Goal: Navigation & Orientation: Find specific page/section

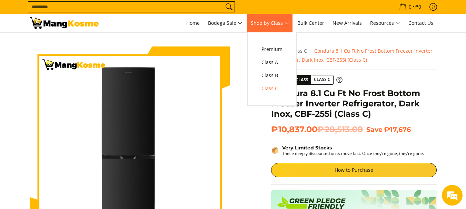
drag, startPoint x: 277, startPoint y: 18, endPoint x: 282, endPoint y: 23, distance: 6.8
click at [277, 18] on link "Shop by Class" at bounding box center [269, 23] width 45 height 19
click at [277, 64] on span "Class A" at bounding box center [272, 62] width 21 height 9
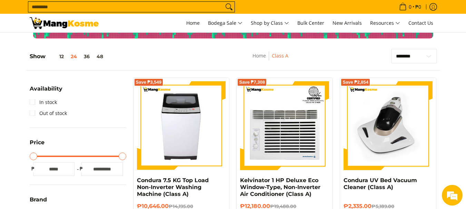
scroll to position [69, 0]
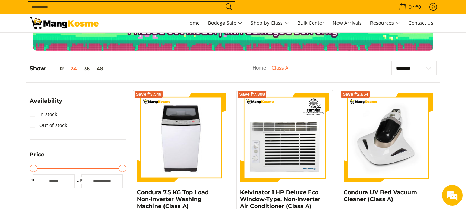
click at [109, 7] on input "Search..." at bounding box center [125, 7] width 195 height 10
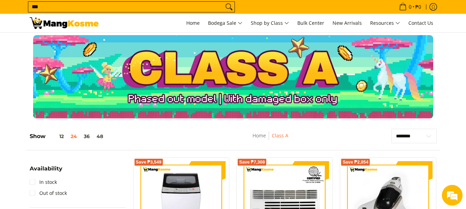
scroll to position [0, 0]
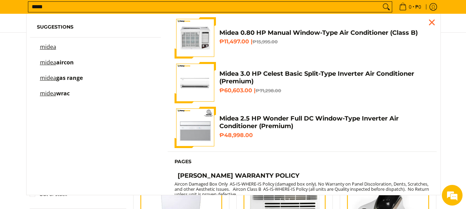
type input "*****"
click at [69, 63] on span "aircon" at bounding box center [65, 63] width 18 height 8
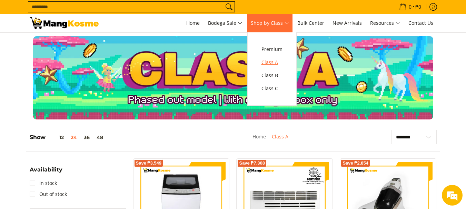
click at [283, 58] on span "Class A" at bounding box center [272, 62] width 21 height 9
click at [280, 74] on span "Class B" at bounding box center [272, 75] width 21 height 9
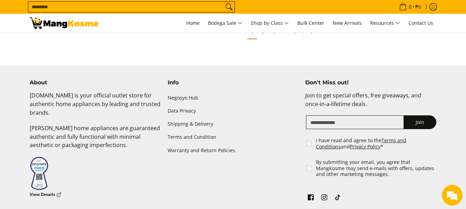
scroll to position [1484, 0]
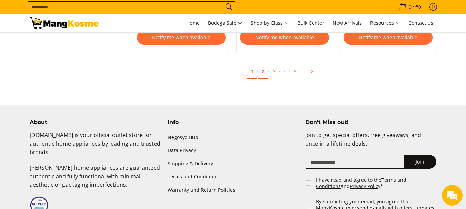
click at [262, 71] on link "2" at bounding box center [263, 72] width 10 height 14
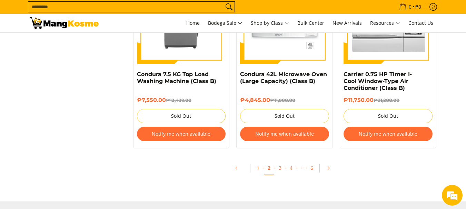
scroll to position [1553, 0]
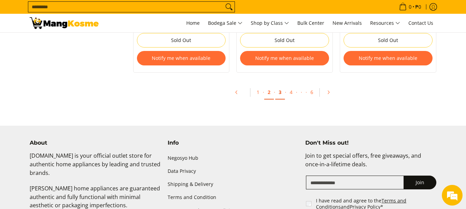
click at [282, 94] on link "3" at bounding box center [280, 93] width 10 height 14
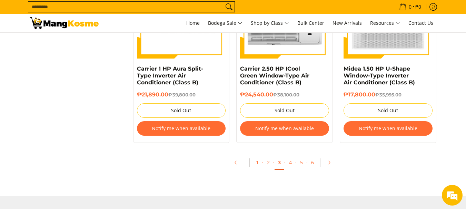
scroll to position [1518, 0]
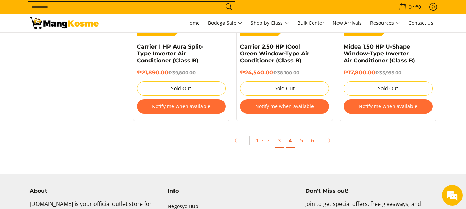
click at [289, 134] on link "4" at bounding box center [291, 141] width 10 height 14
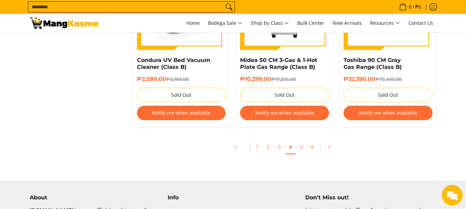
scroll to position [1518, 0]
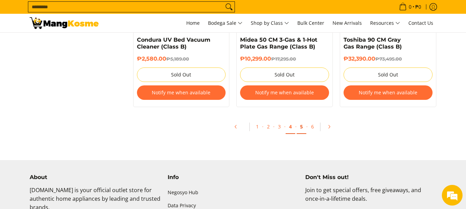
click at [299, 127] on link "5" at bounding box center [302, 127] width 10 height 14
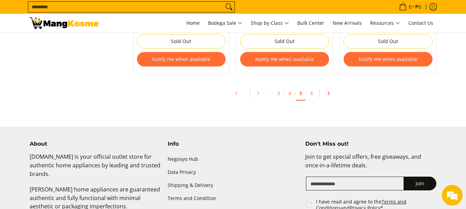
scroll to position [1553, 0]
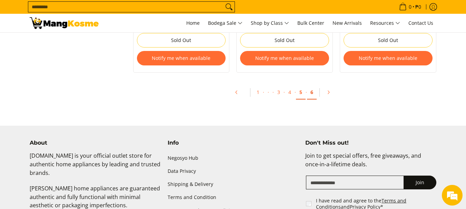
drag, startPoint x: 306, startPoint y: 93, endPoint x: 312, endPoint y: 93, distance: 6.6
click at [306, 93] on span "·" at bounding box center [306, 92] width 1 height 7
click at [313, 92] on link "6" at bounding box center [312, 93] width 10 height 14
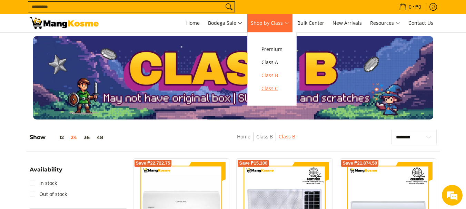
click at [279, 89] on span "Class C" at bounding box center [272, 89] width 21 height 9
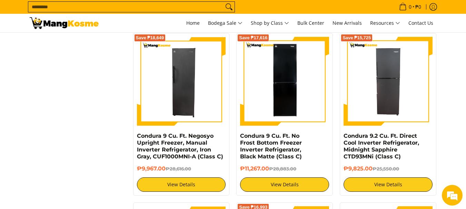
scroll to position [1139, 0]
